Goal: Task Accomplishment & Management: Complete application form

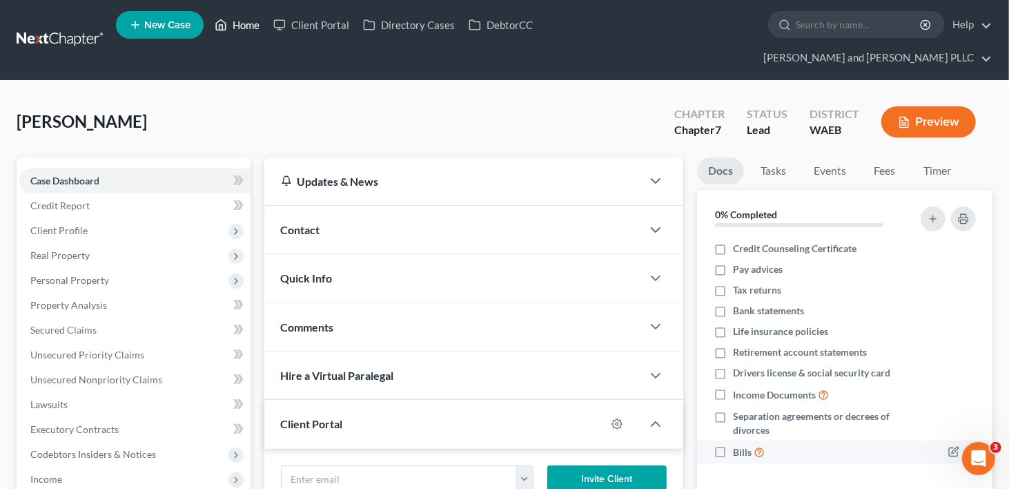
drag, startPoint x: 249, startPoint y: 28, endPoint x: 992, endPoint y: 431, distance: 845.4
click at [249, 28] on link "Home" at bounding box center [237, 24] width 59 height 25
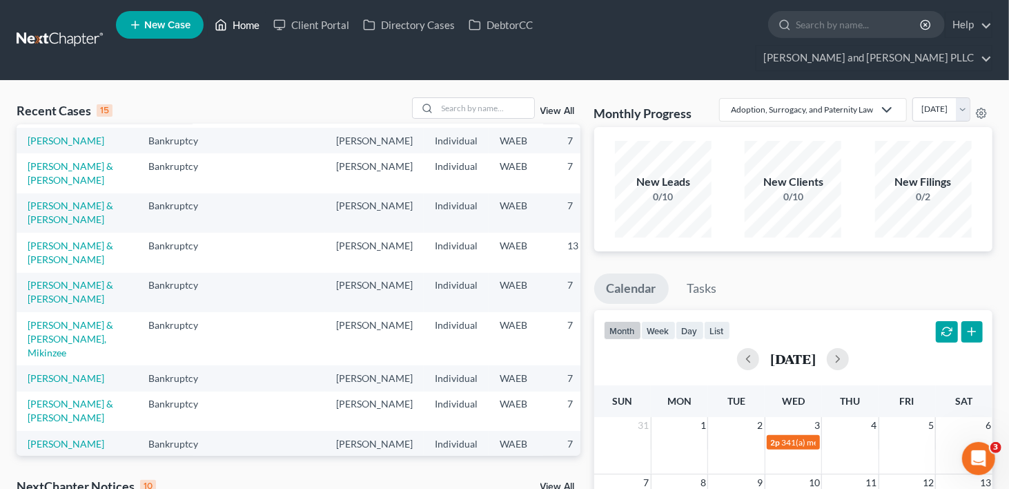
scroll to position [276, 0]
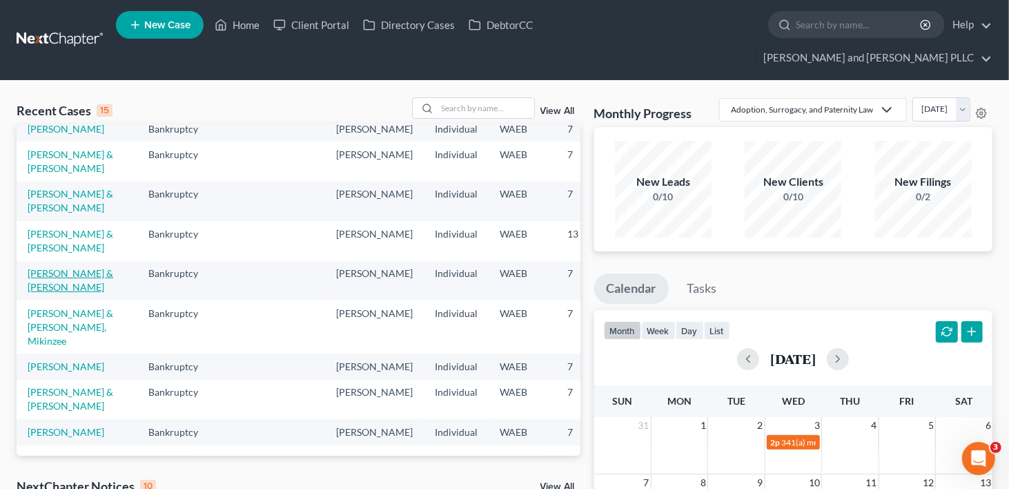
click at [52, 293] on link "[PERSON_NAME] & [PERSON_NAME]" at bounding box center [71, 280] width 86 height 26
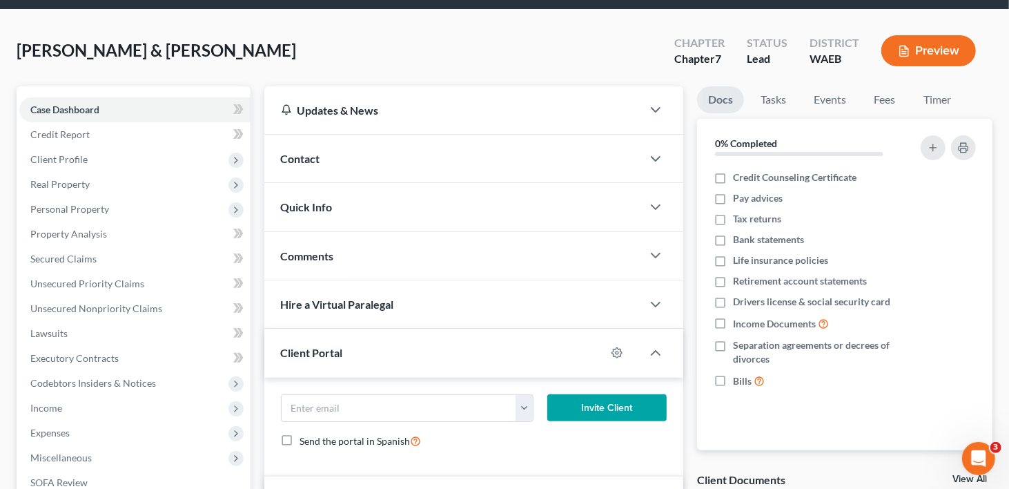
scroll to position [138, 0]
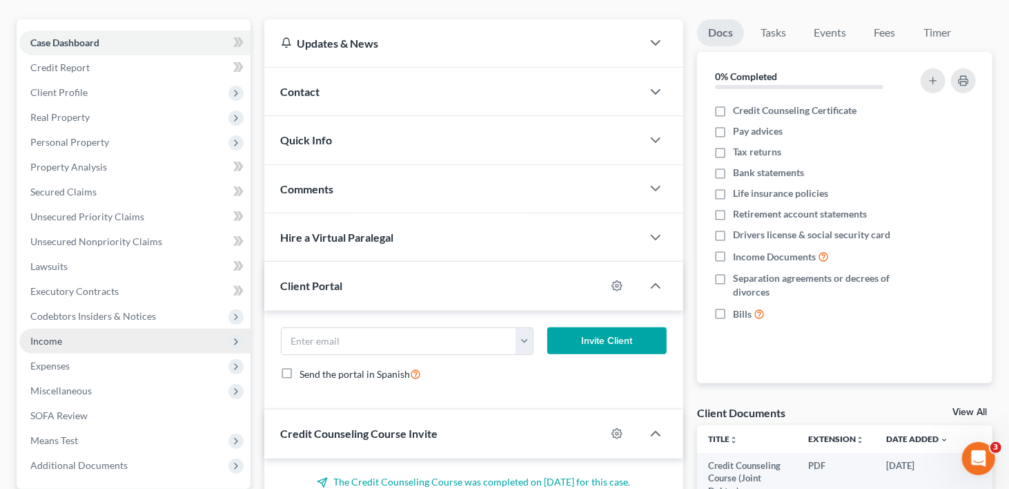
click at [41, 329] on span "Income" at bounding box center [134, 341] width 231 height 25
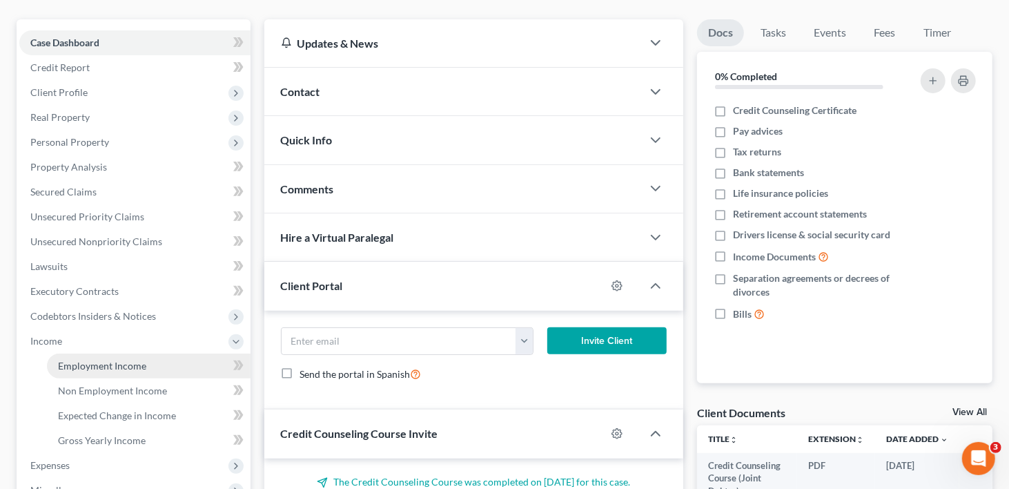
click at [81, 360] on span "Employment Income" at bounding box center [102, 366] width 88 height 12
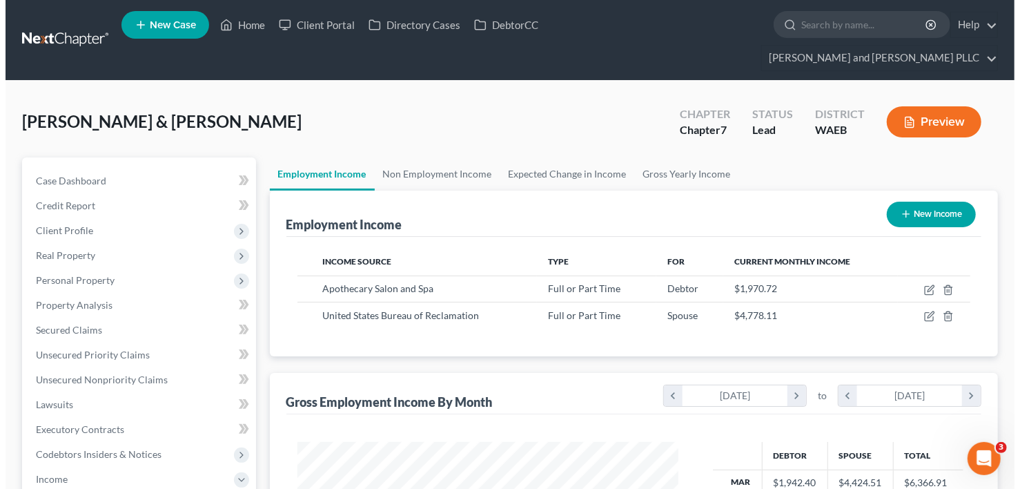
scroll to position [246, 409]
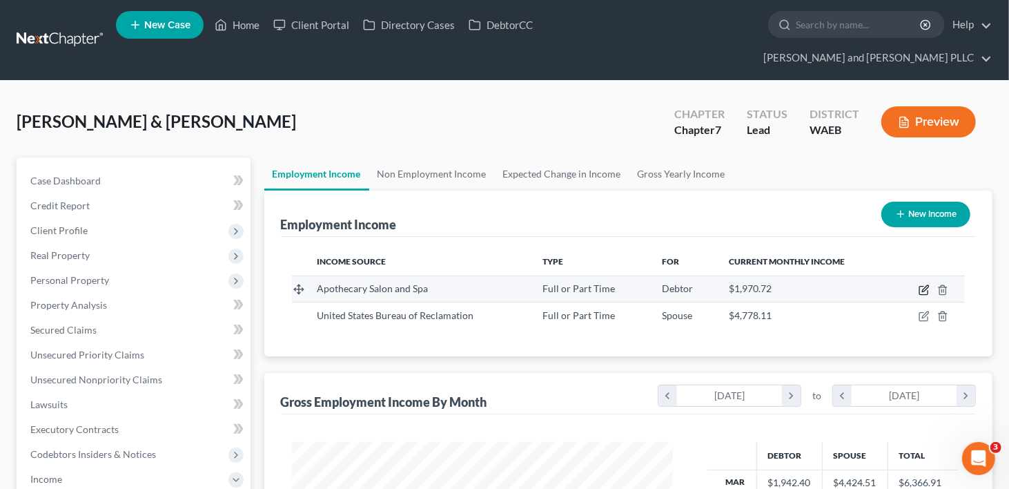
click at [927, 284] on icon "button" at bounding box center [924, 289] width 11 height 11
select select "0"
select select "50"
select select "1"
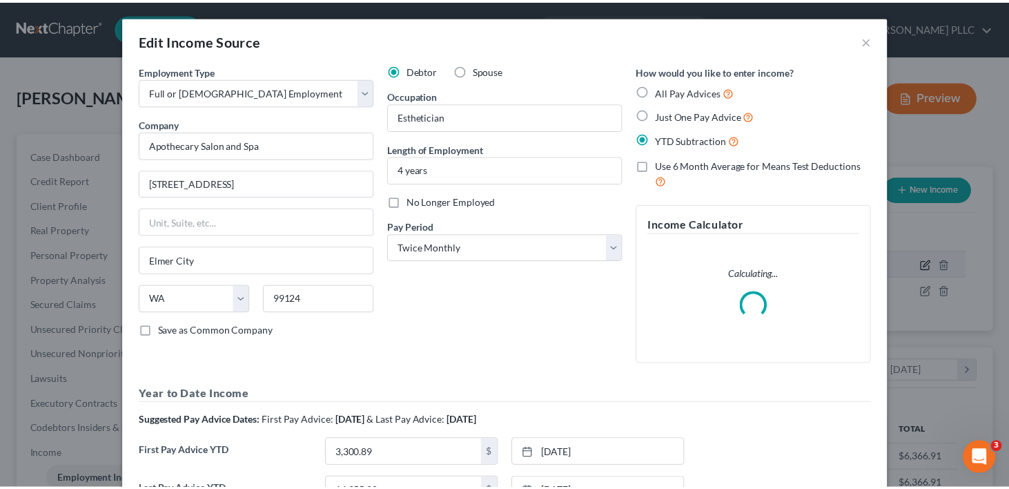
scroll to position [246, 413]
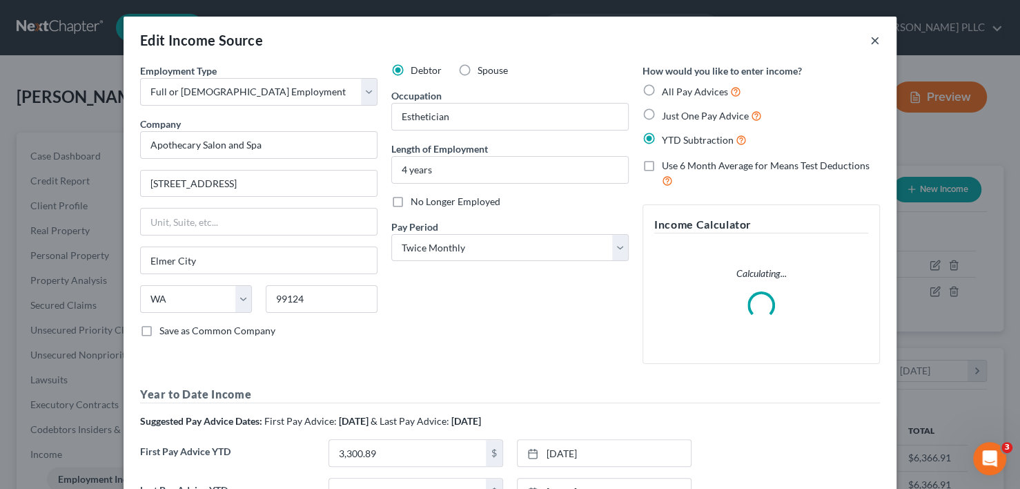
click at [870, 39] on button "×" at bounding box center [875, 40] width 10 height 17
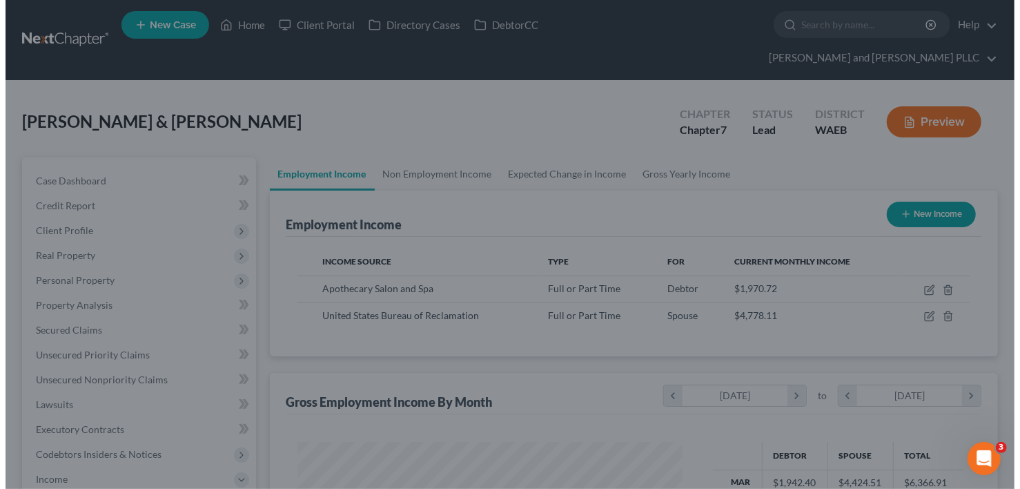
scroll to position [690028, 689865]
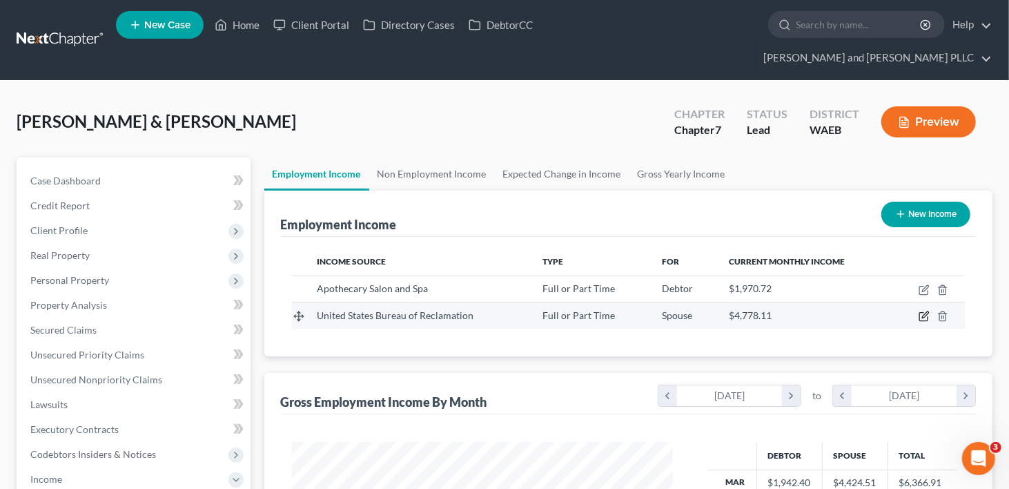
click at [926, 311] on icon "button" at bounding box center [924, 316] width 11 height 11
select select "0"
select select "1"
select select "2"
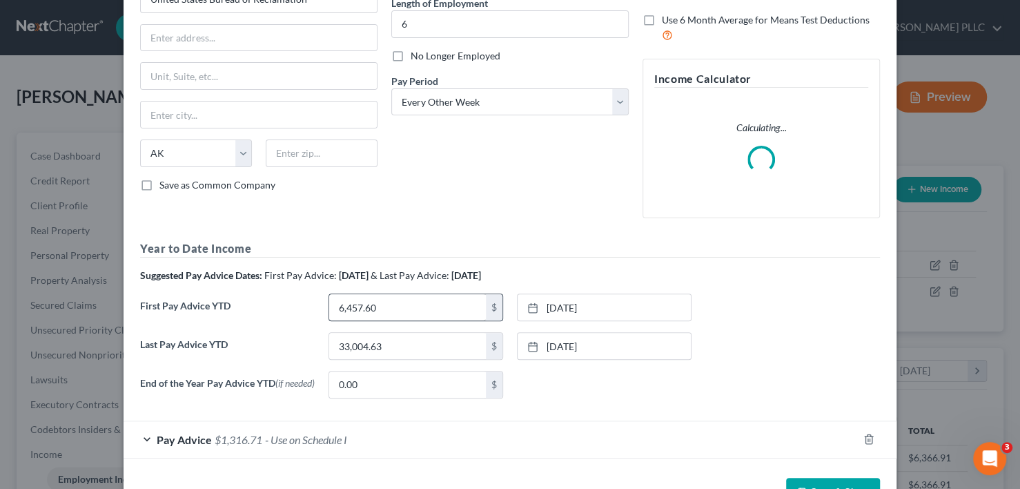
scroll to position [192, 0]
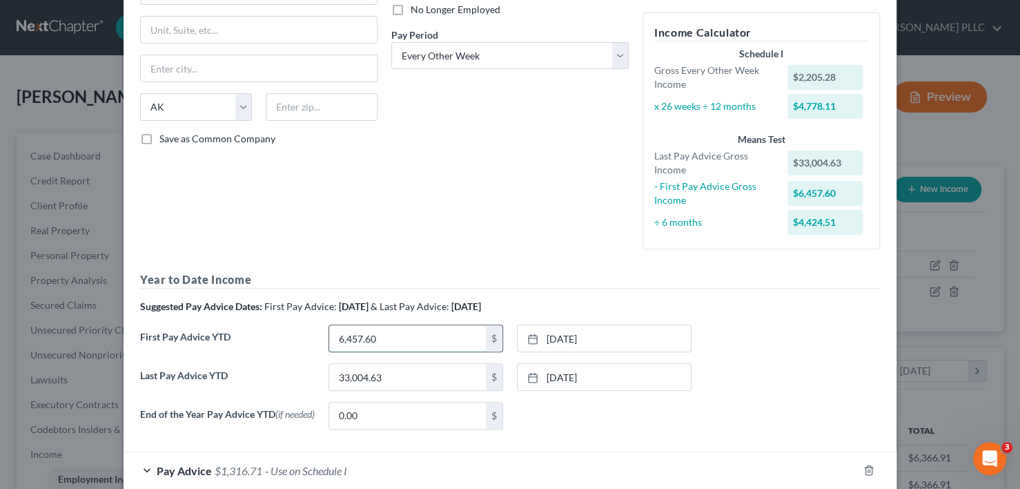
click at [368, 343] on input "6,457.60" at bounding box center [407, 338] width 157 height 26
type input "8,013.67"
drag, startPoint x: 564, startPoint y: 331, endPoint x: 565, endPoint y: 339, distance: 8.3
click at [564, 331] on link "[DATE]" at bounding box center [604, 338] width 173 height 26
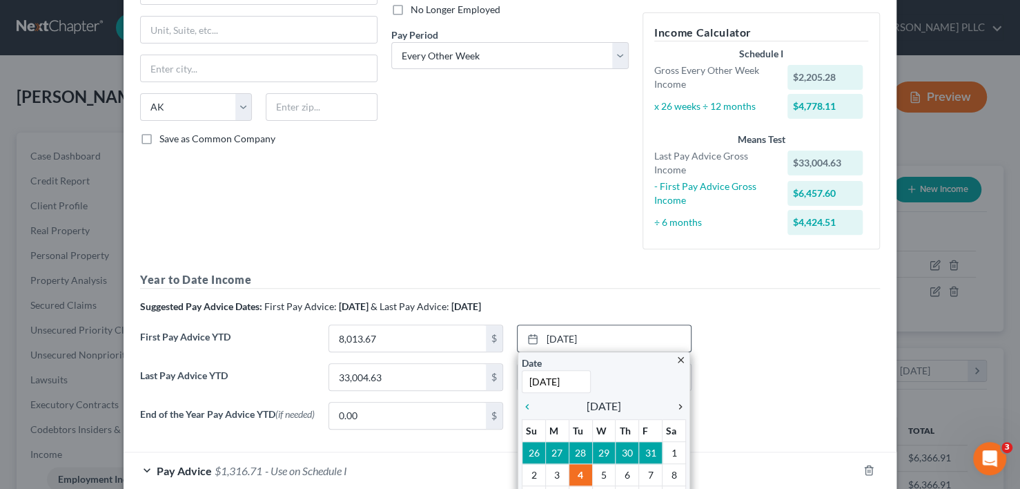
click at [674, 404] on icon "chevron_right" at bounding box center [677, 406] width 18 height 11
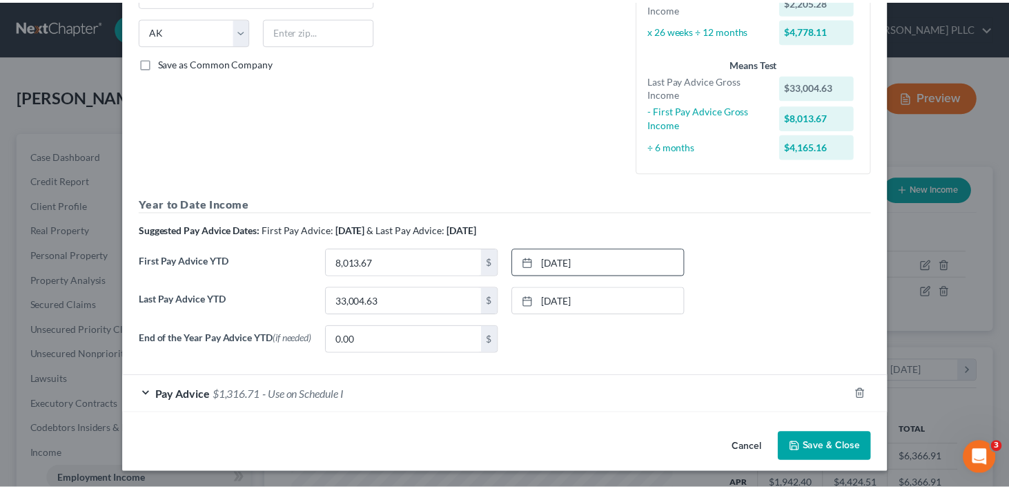
scroll to position [269, 0]
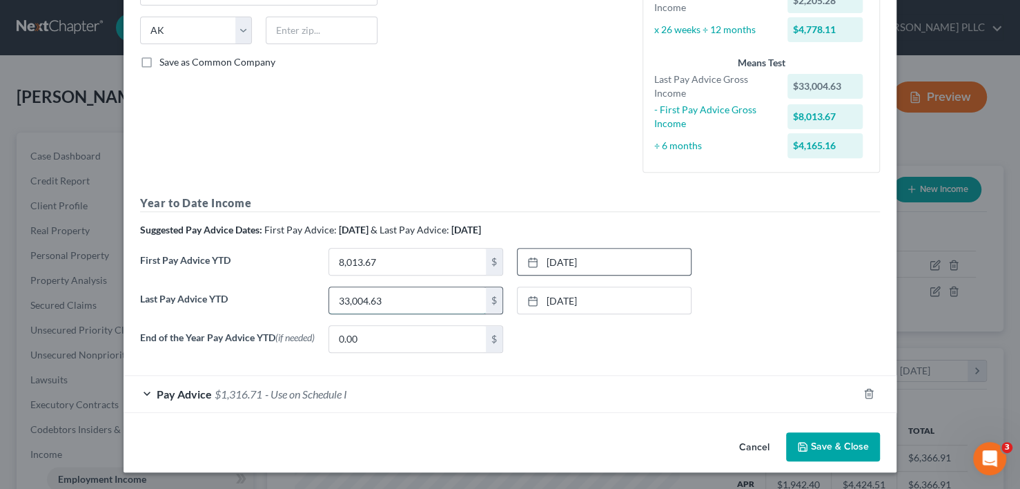
click at [391, 300] on input "33,004.63" at bounding box center [407, 300] width 157 height 26
type input "37,205.97"
click at [554, 295] on link "[DATE]" at bounding box center [604, 300] width 173 height 26
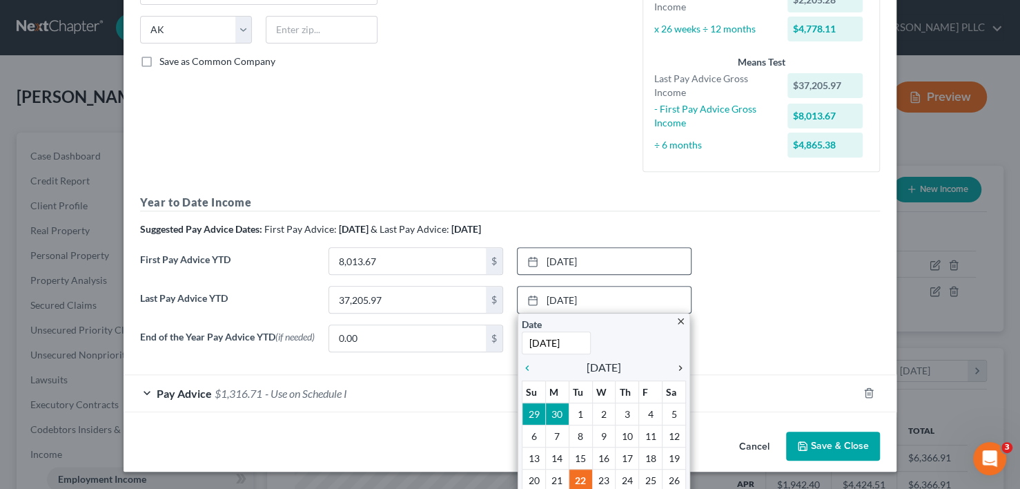
click at [672, 367] on icon "chevron_right" at bounding box center [677, 367] width 18 height 11
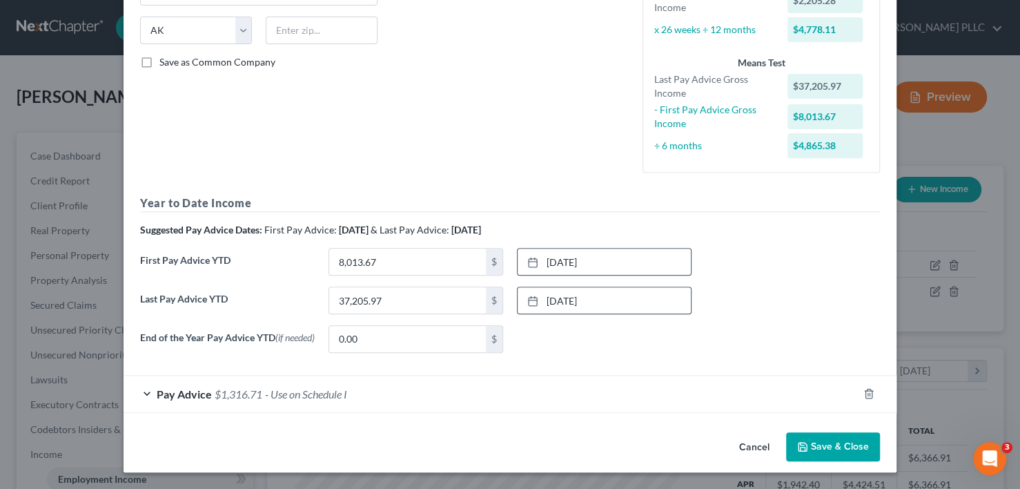
click at [835, 447] on button "Save & Close" at bounding box center [833, 446] width 94 height 29
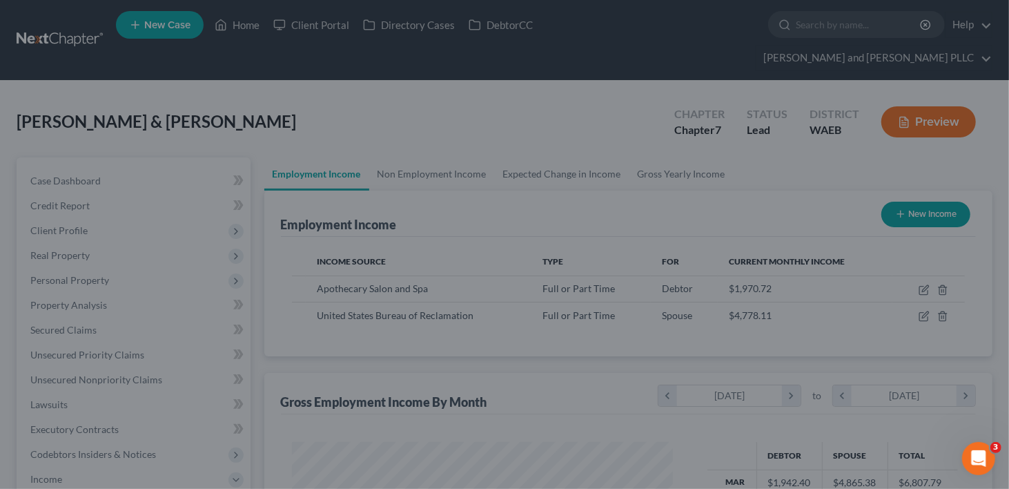
scroll to position [690028, 689865]
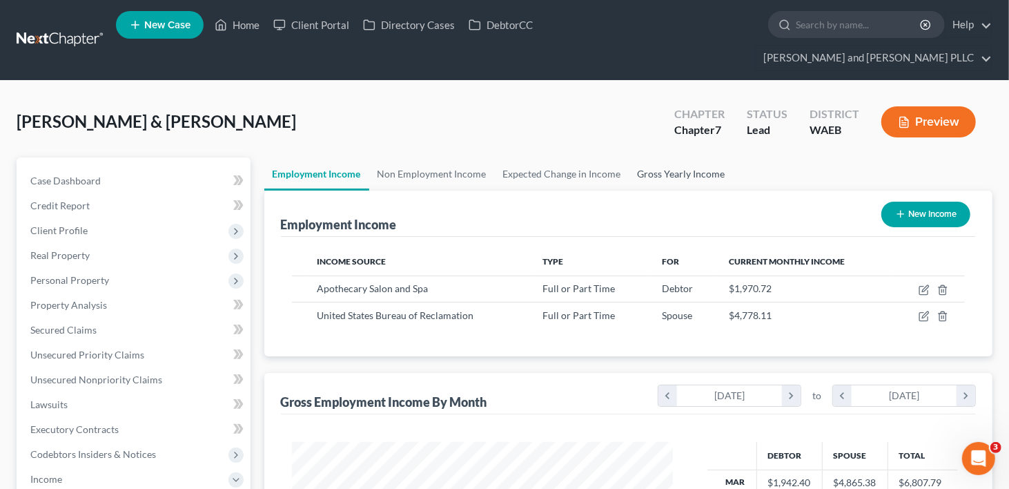
click at [676, 157] on link "Gross Yearly Income" at bounding box center [682, 173] width 104 height 33
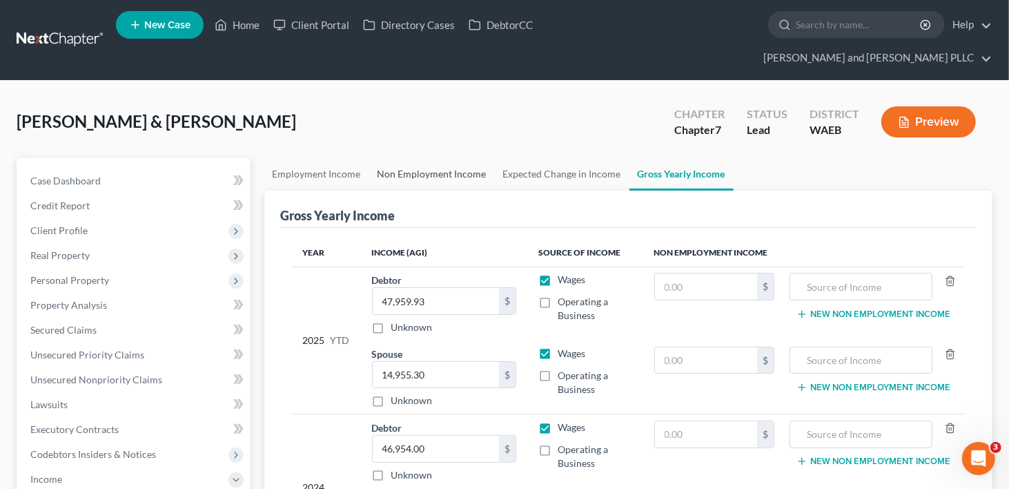
click at [451, 157] on link "Non Employment Income" at bounding box center [432, 173] width 126 height 33
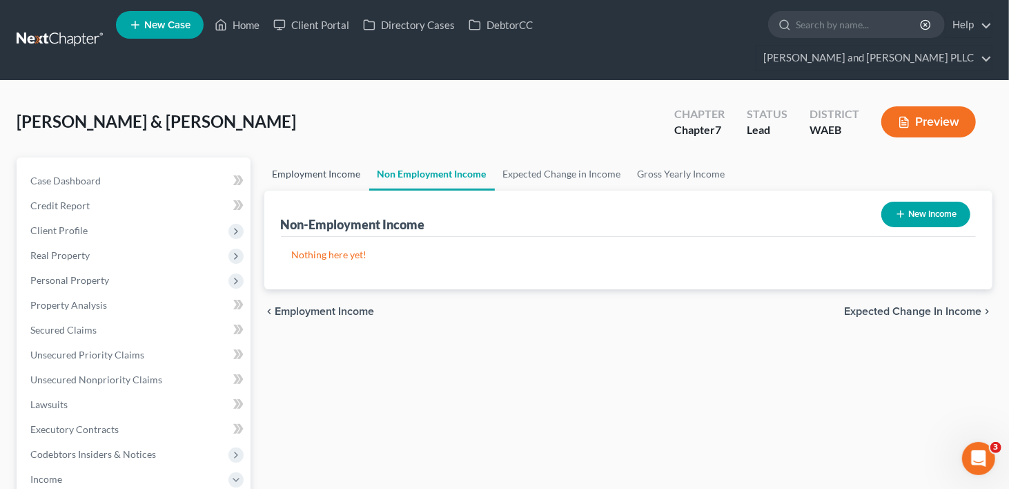
click at [320, 157] on link "Employment Income" at bounding box center [316, 173] width 105 height 33
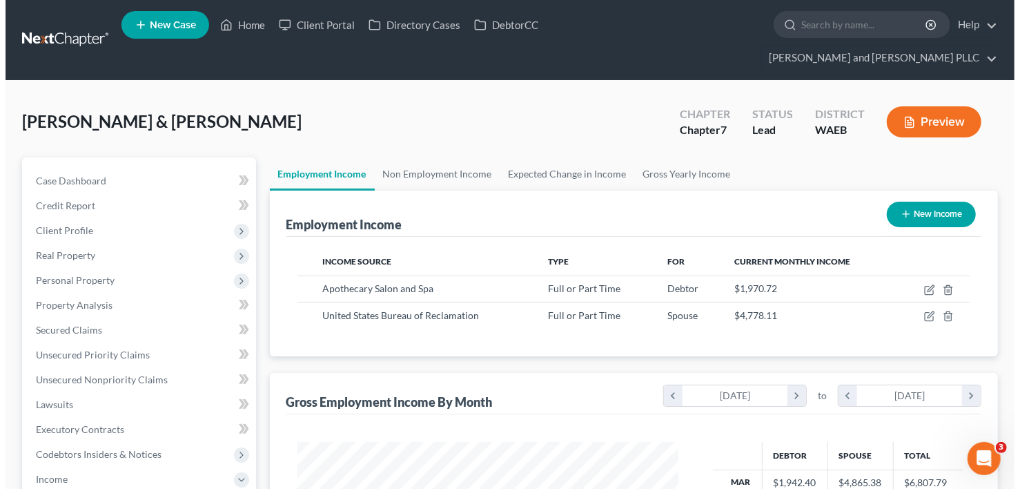
scroll to position [246, 409]
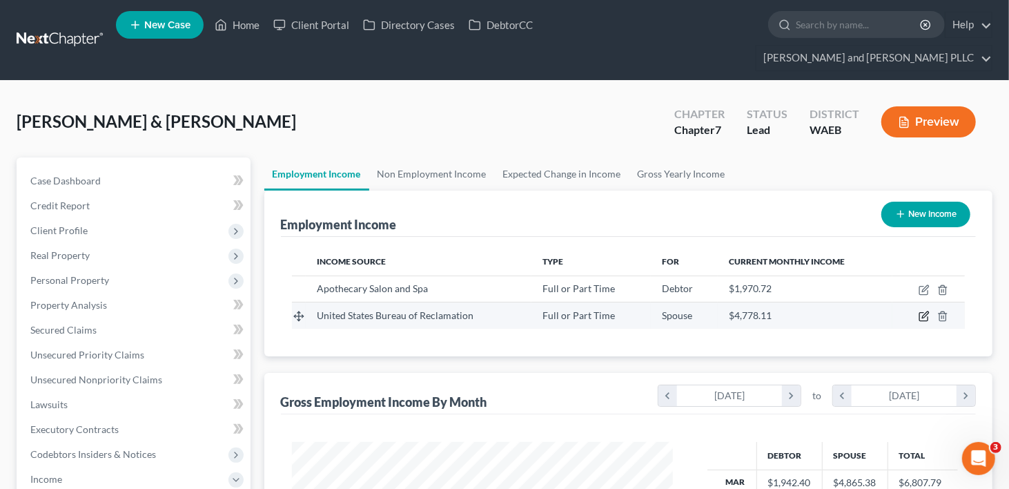
click at [919, 311] on icon "button" at bounding box center [924, 316] width 11 height 11
select select "0"
select select "1"
select select "2"
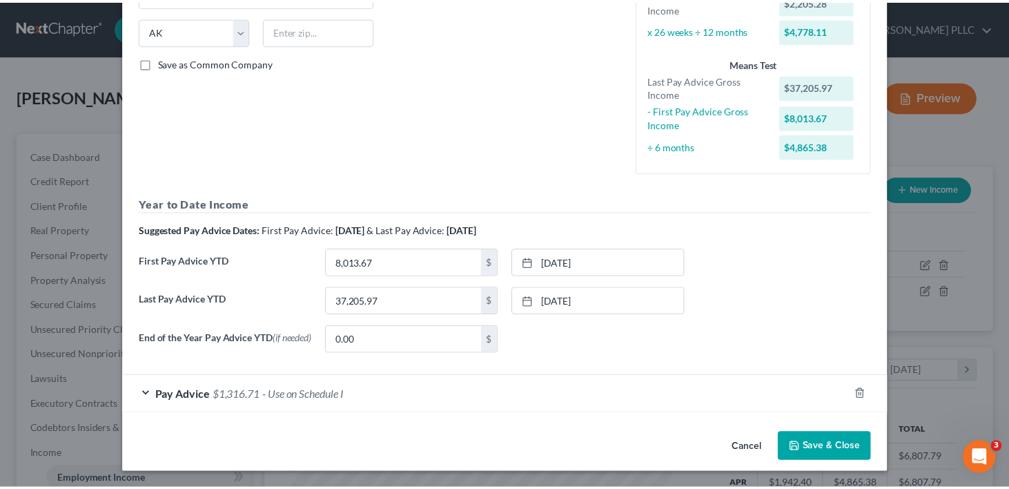
scroll to position [269, 0]
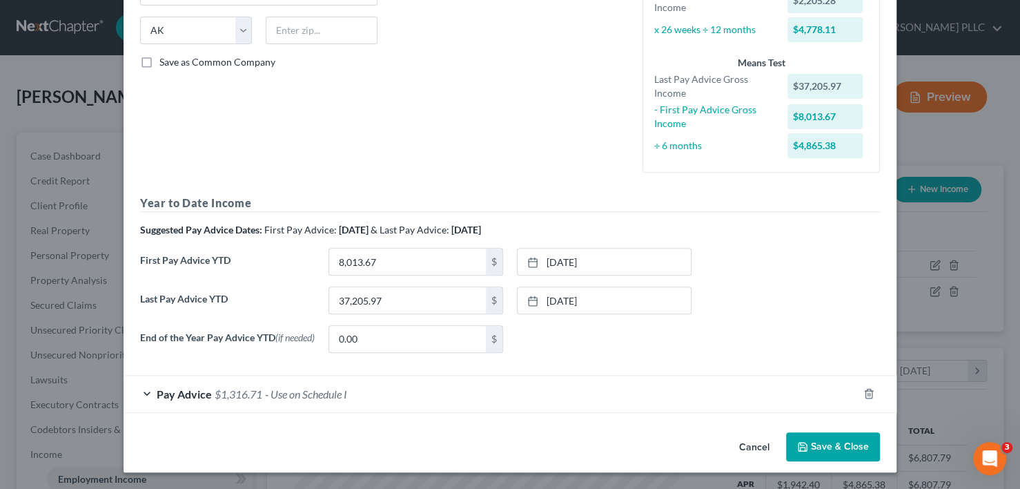
click at [810, 440] on button "Save & Close" at bounding box center [833, 446] width 94 height 29
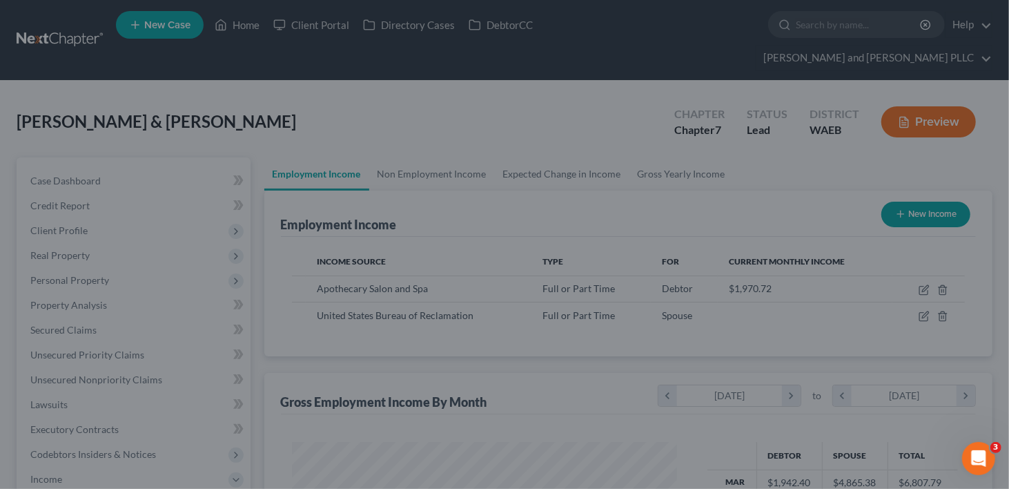
scroll to position [690028, 689865]
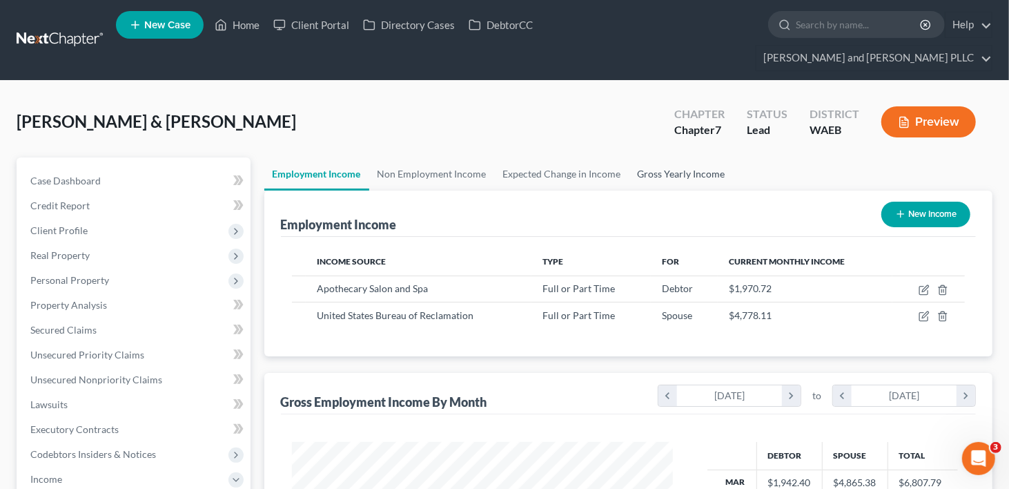
click at [635, 157] on link "Gross Yearly Income" at bounding box center [682, 173] width 104 height 33
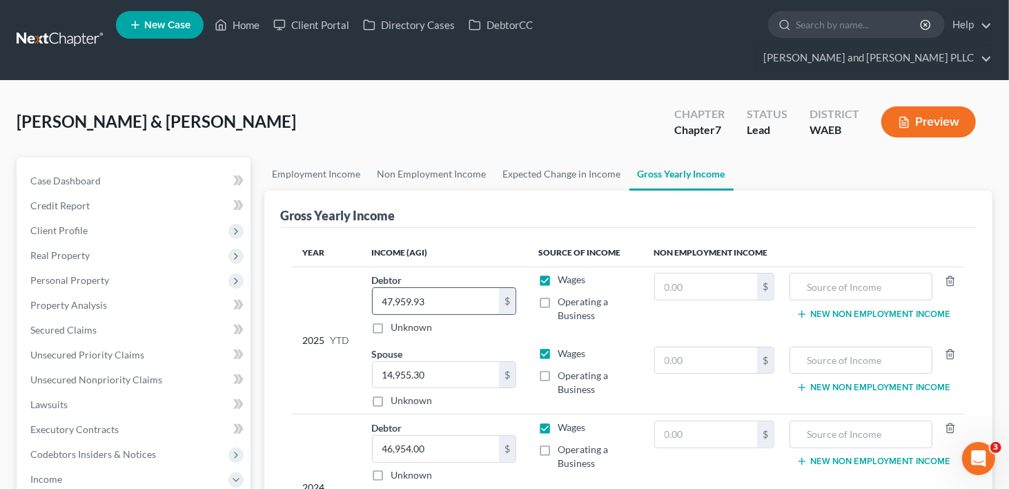
click at [442, 288] on input "47,959.93" at bounding box center [436, 301] width 127 height 26
type input "40,749.17"
click at [461, 199] on div "Gross Yearly Income" at bounding box center [629, 209] width 696 height 37
click at [318, 157] on link "Employment Income" at bounding box center [316, 173] width 105 height 33
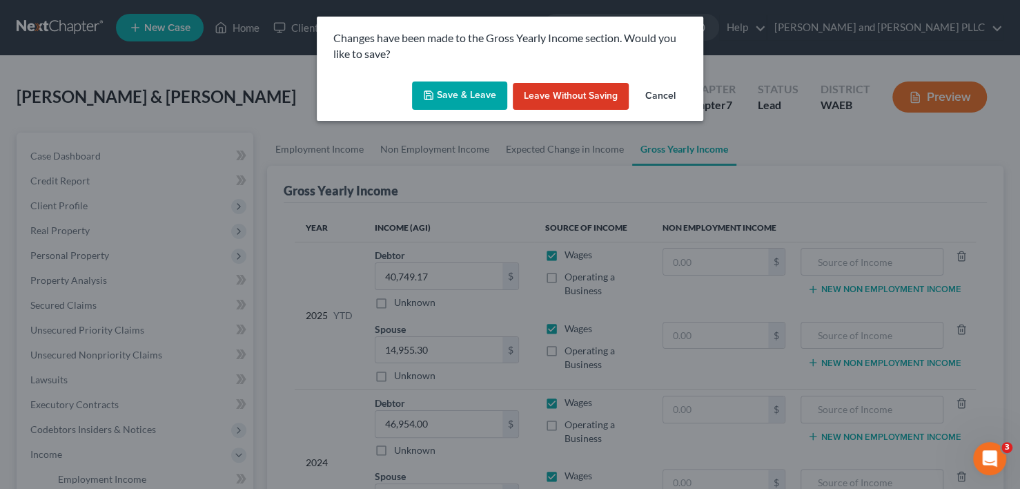
click at [446, 91] on button "Save & Leave" at bounding box center [459, 95] width 95 height 29
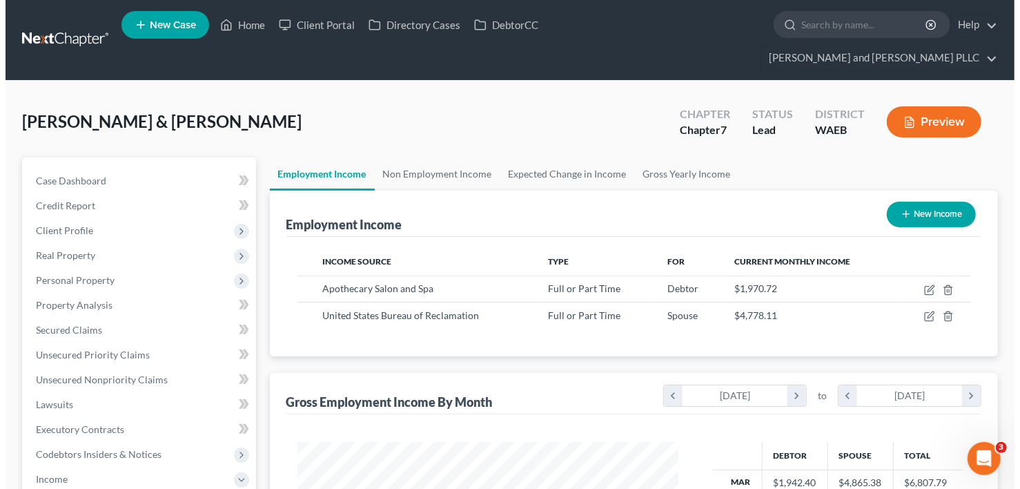
scroll to position [246, 409]
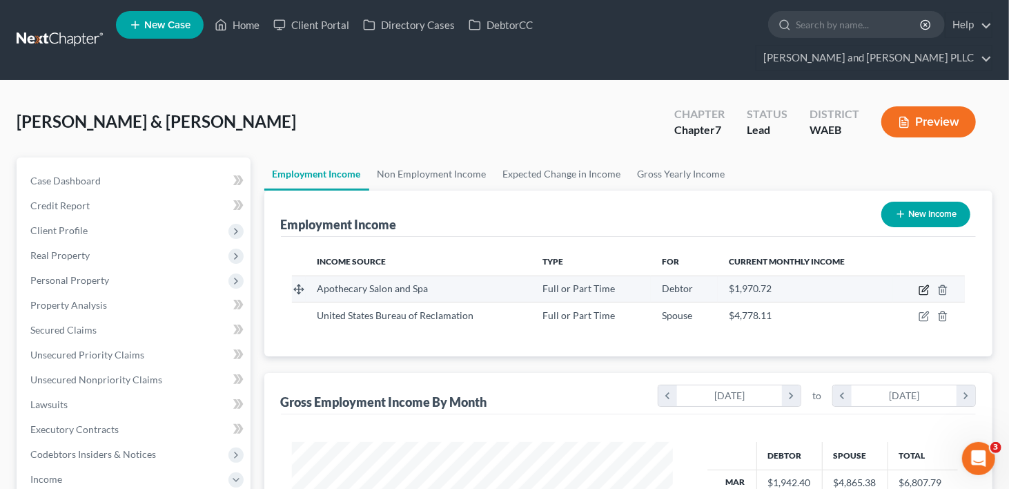
click at [924, 284] on icon "button" at bounding box center [924, 289] width 11 height 11
select select "0"
select select "50"
select select "1"
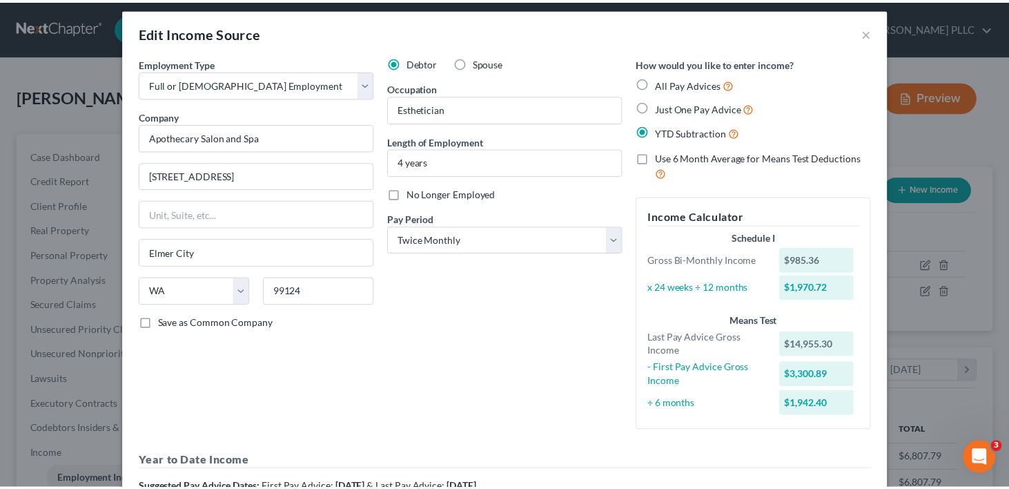
scroll to position [0, 0]
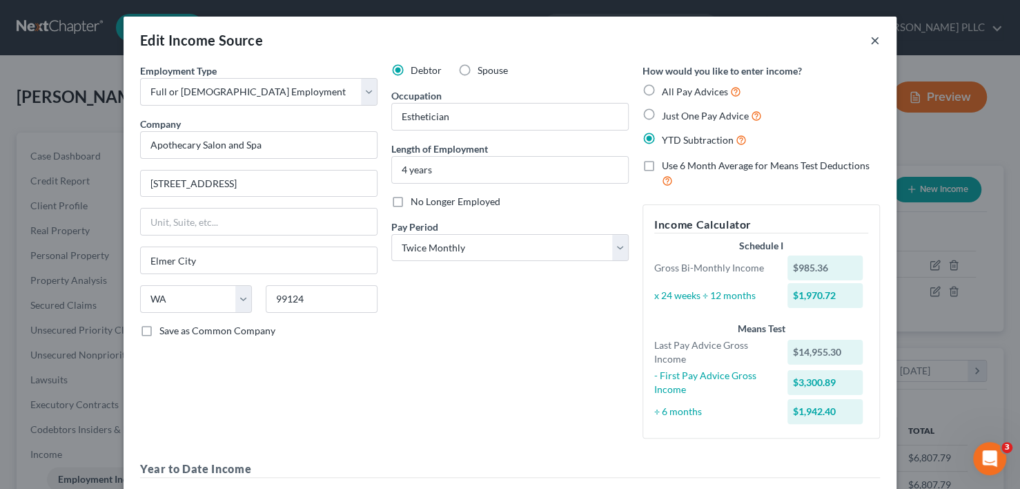
click at [873, 39] on button "×" at bounding box center [875, 40] width 10 height 17
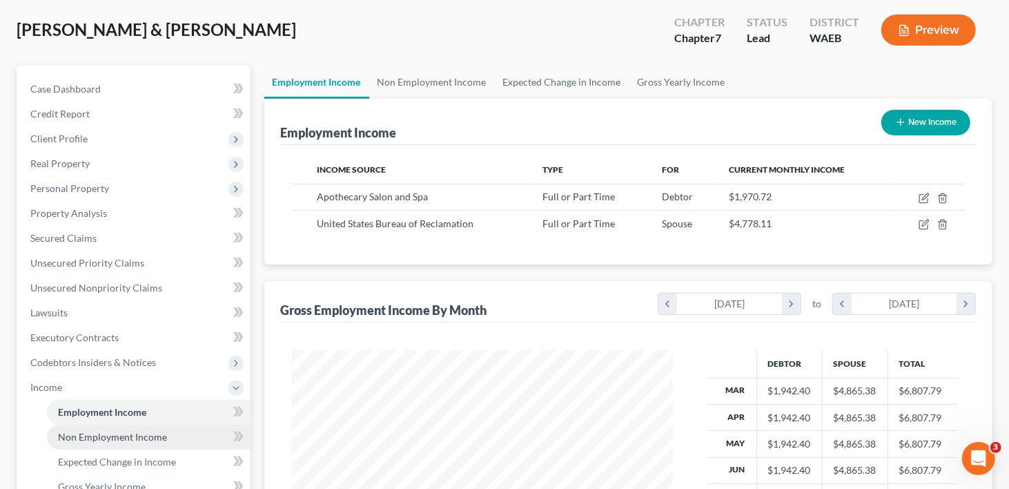
scroll to position [138, 0]
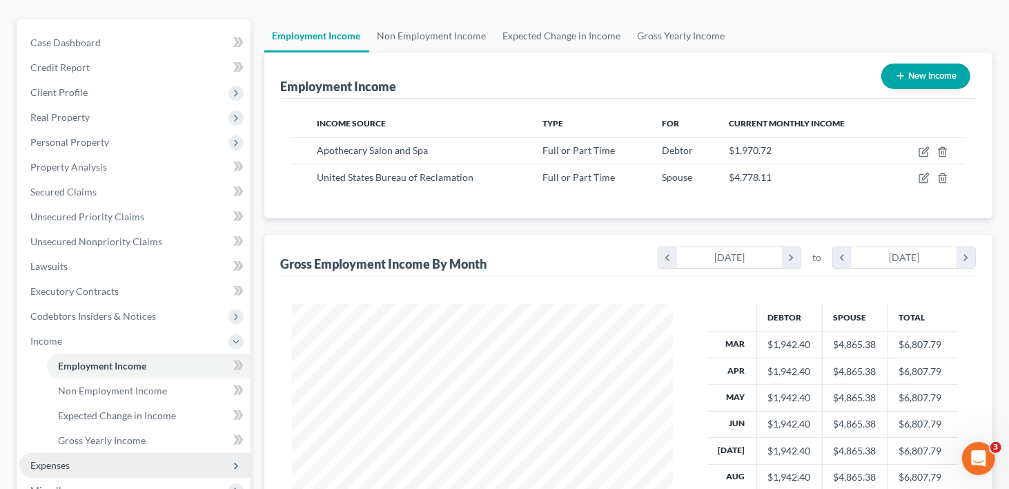
click at [43, 459] on span "Expenses" at bounding box center [49, 465] width 39 height 12
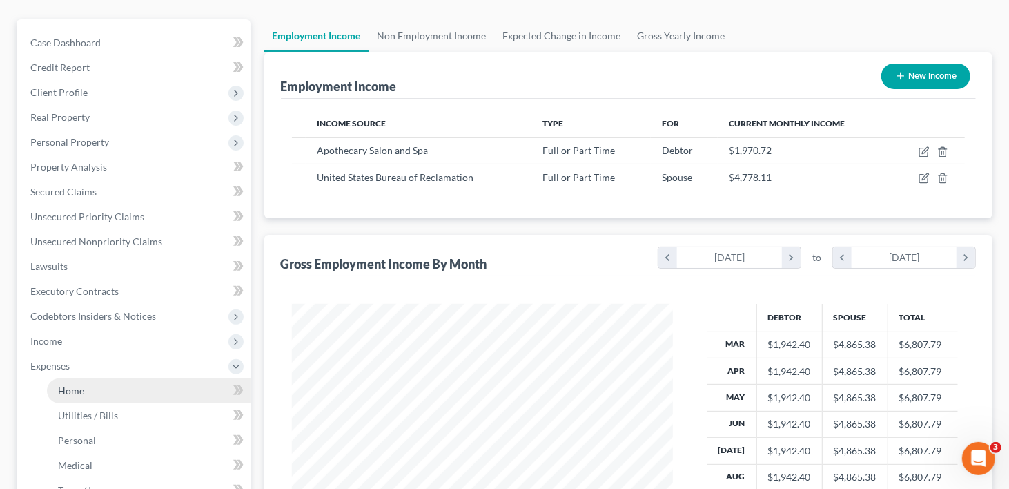
click at [79, 384] on span "Home" at bounding box center [71, 390] width 26 height 12
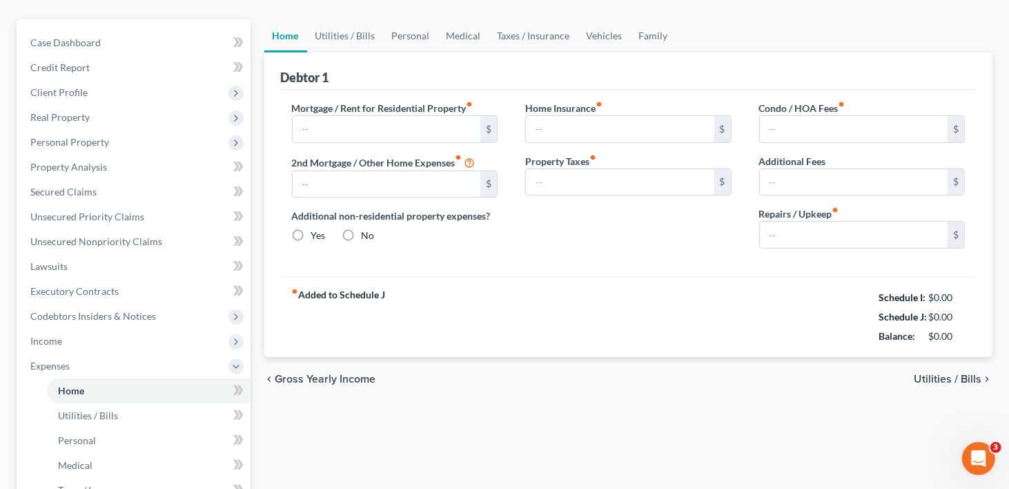
scroll to position [6, 0]
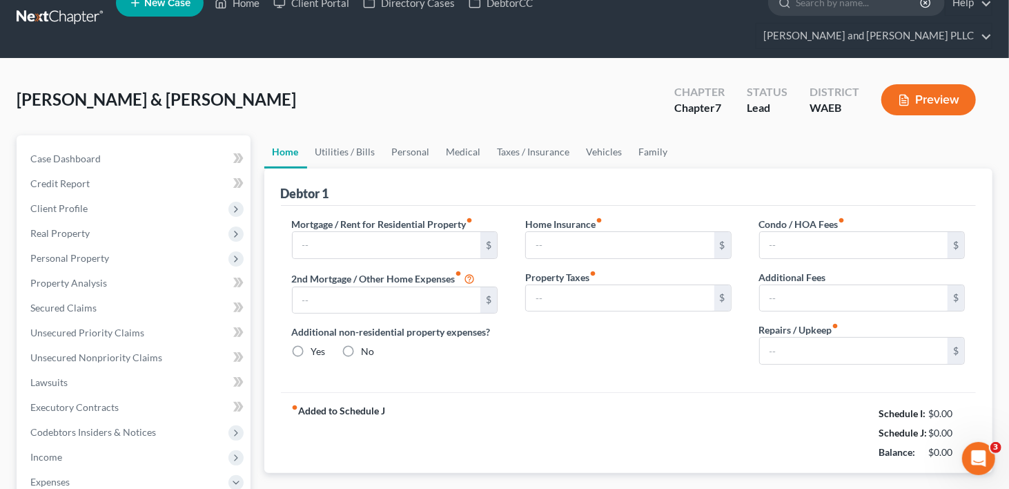
type input "939.23"
type input "0.00"
radio input "true"
type input "211.92"
type input "0.00"
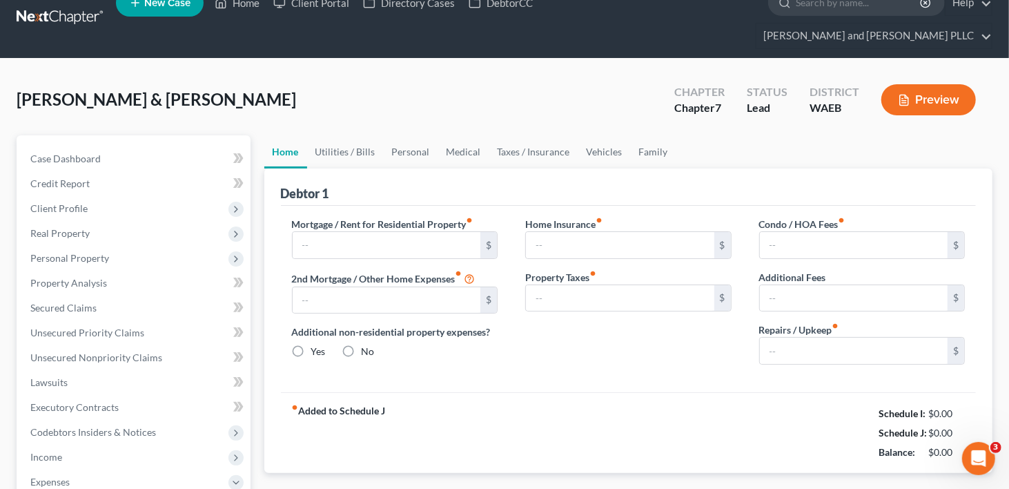
type input "0.00"
type input "65.26"
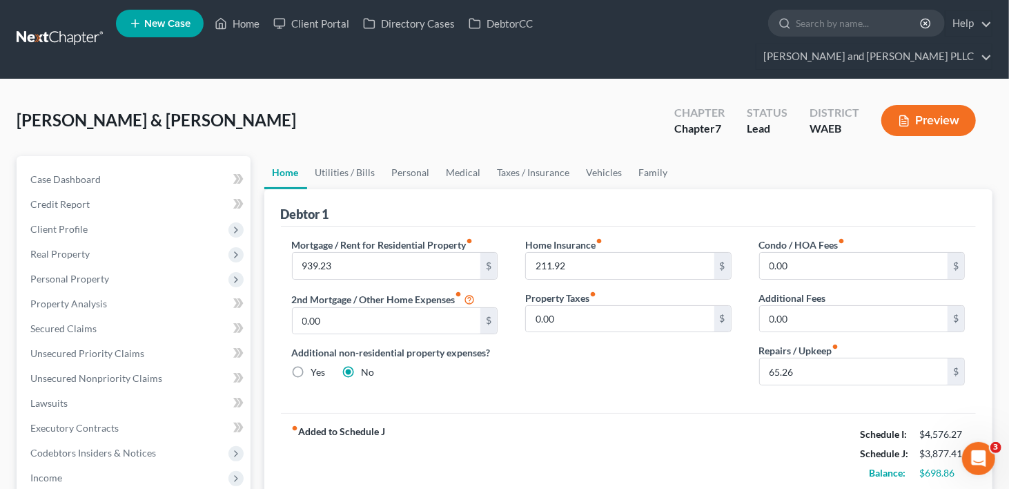
scroll to position [0, 0]
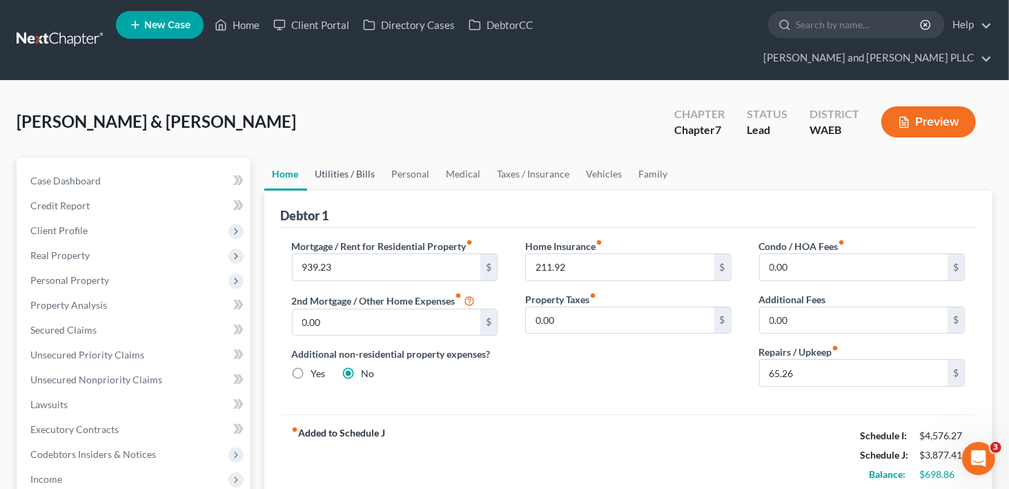
click at [340, 157] on link "Utilities / Bills" at bounding box center [345, 173] width 77 height 33
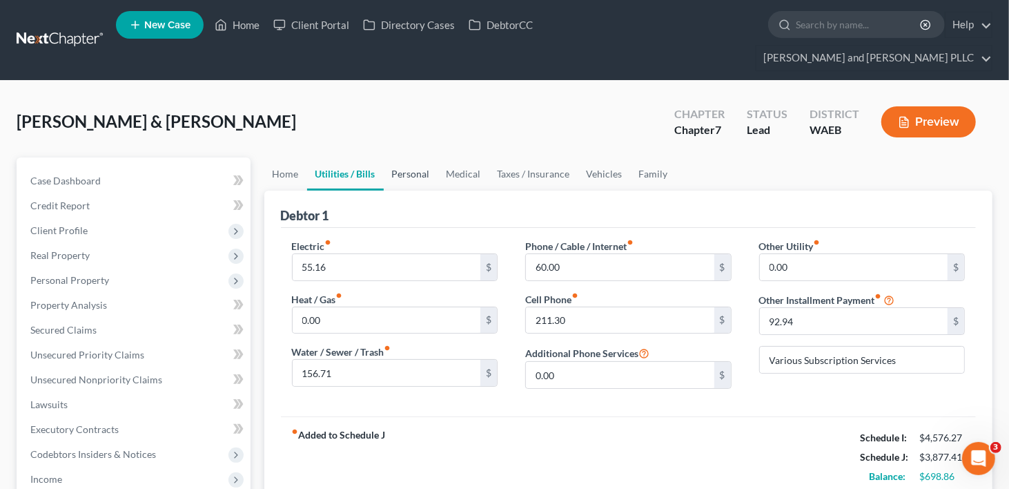
click at [407, 157] on link "Personal" at bounding box center [411, 173] width 55 height 33
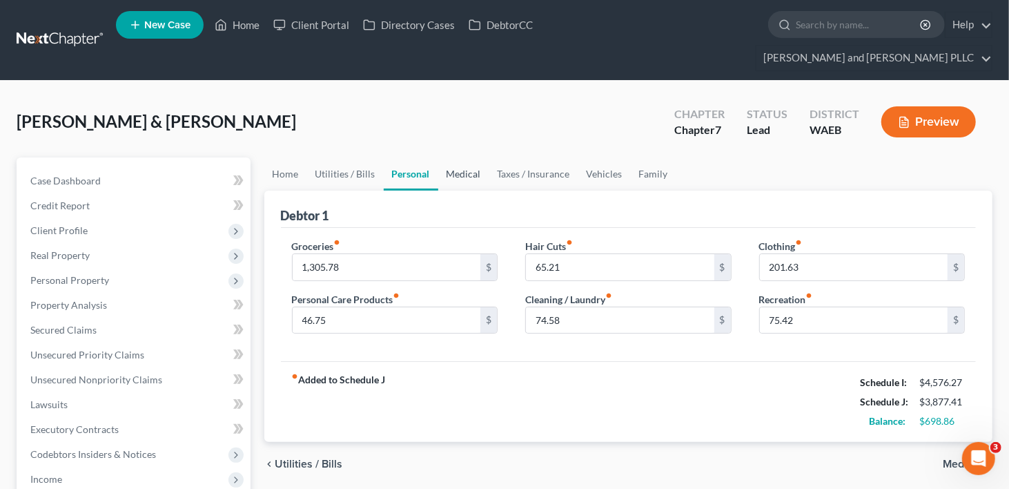
click at [455, 157] on link "Medical" at bounding box center [463, 173] width 51 height 33
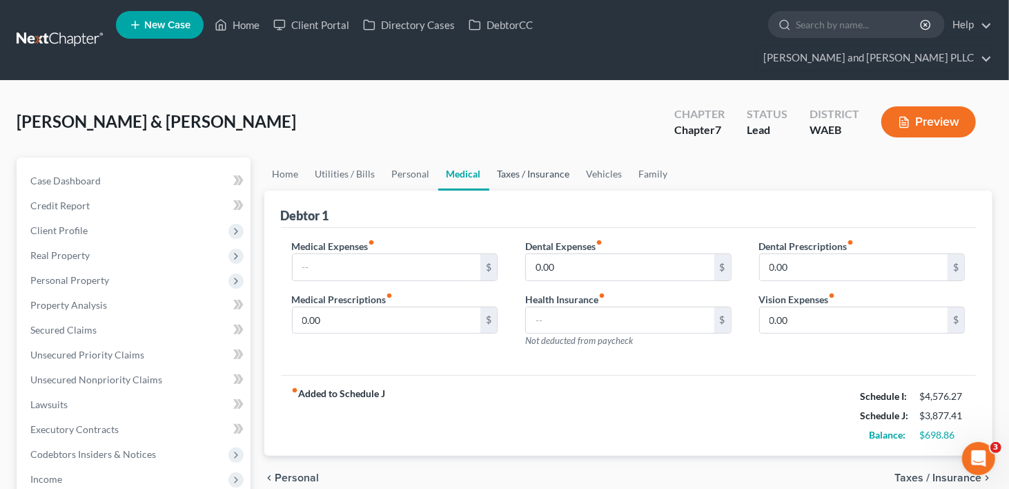
click at [527, 157] on link "Taxes / Insurance" at bounding box center [533, 173] width 89 height 33
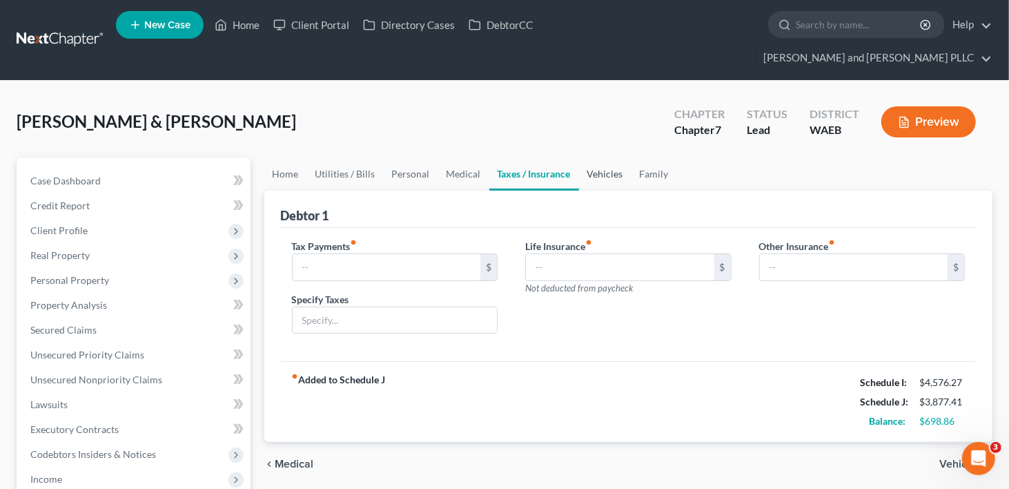
click at [594, 157] on link "Vehicles" at bounding box center [605, 173] width 52 height 33
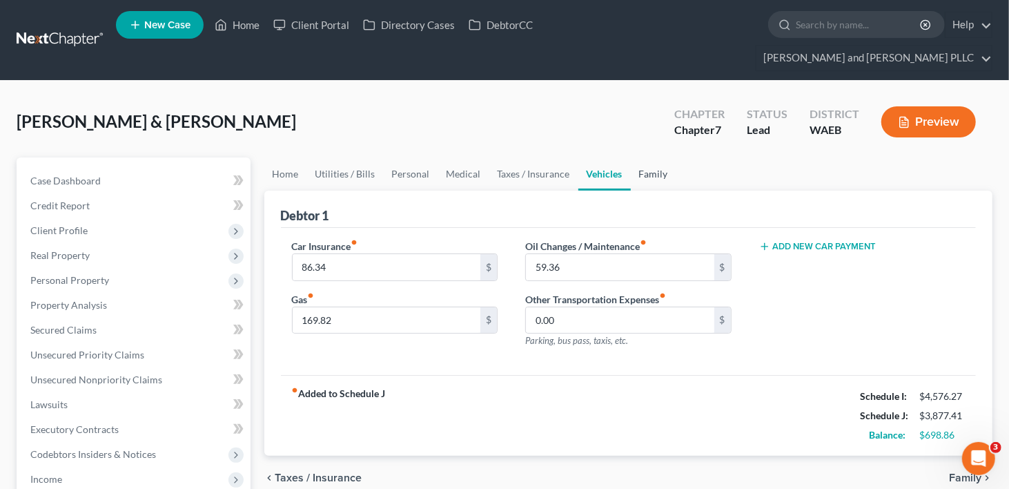
click at [659, 157] on link "Family" at bounding box center [654, 173] width 46 height 33
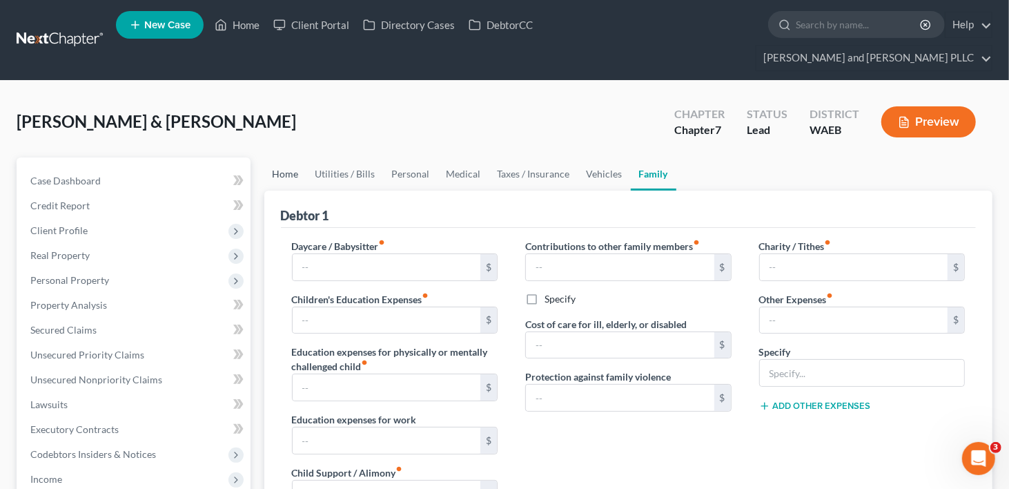
click at [291, 157] on link "Home" at bounding box center [285, 173] width 43 height 33
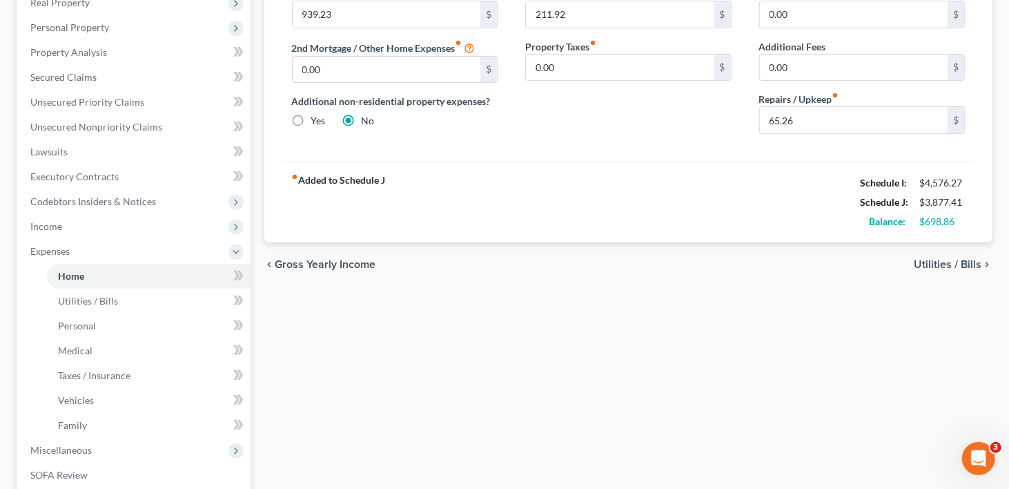
scroll to position [276, 0]
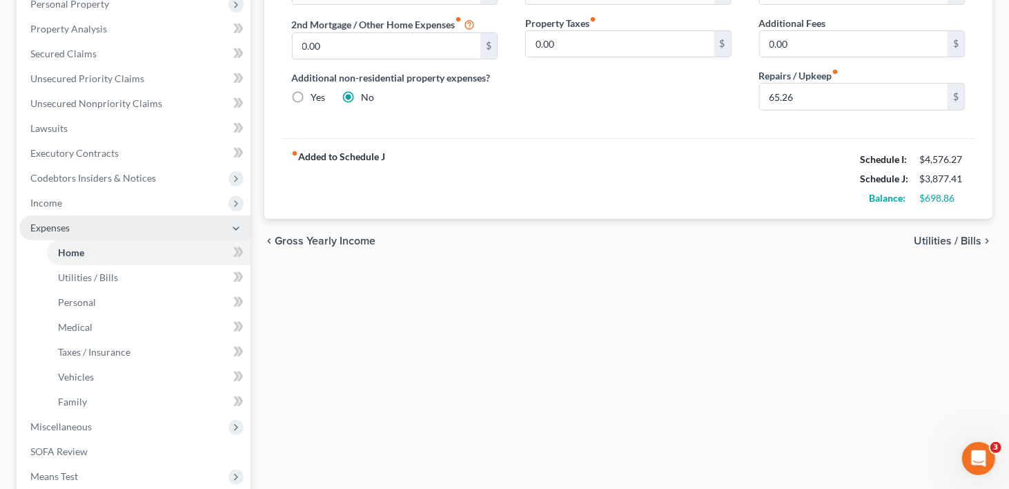
click at [48, 222] on span "Expenses" at bounding box center [49, 228] width 39 height 12
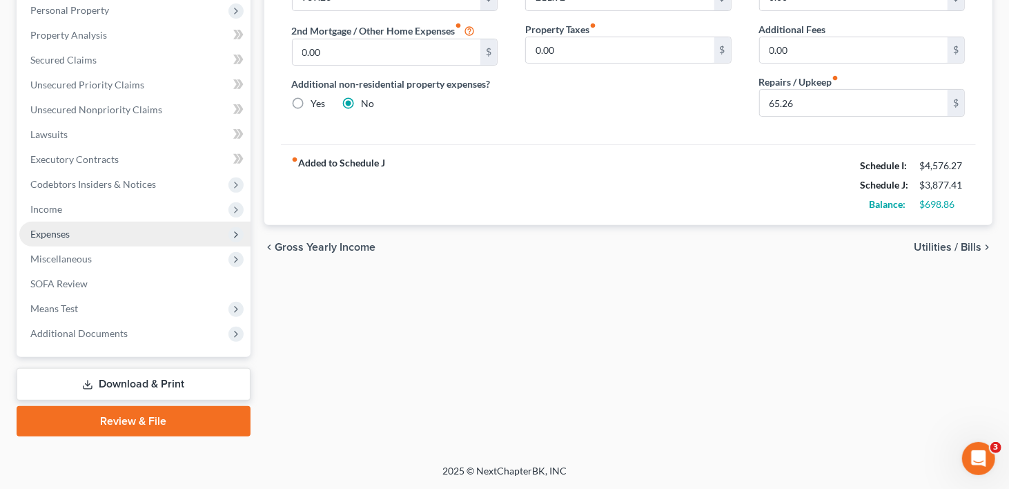
scroll to position [243, 0]
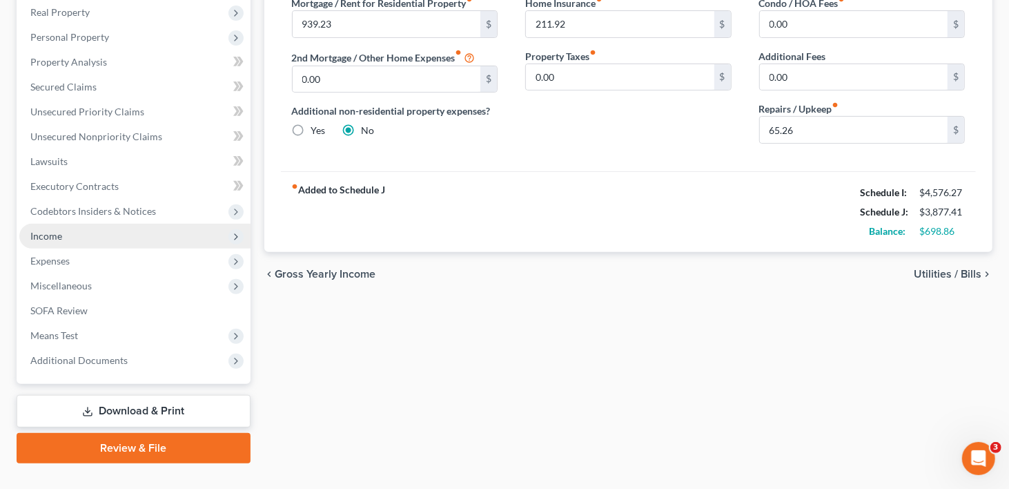
click at [48, 230] on span "Income" at bounding box center [46, 236] width 32 height 12
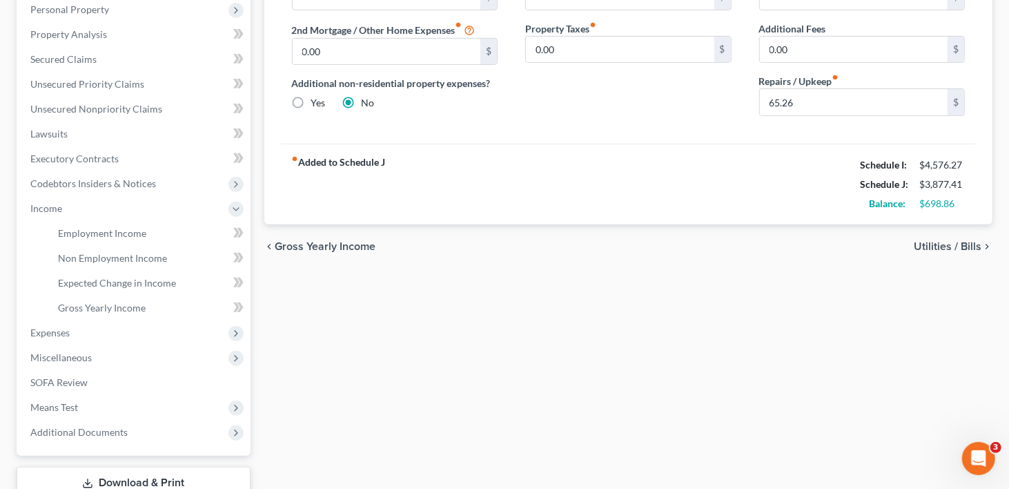
scroll to position [0, 0]
